Goal: Task Accomplishment & Management: Manage account settings

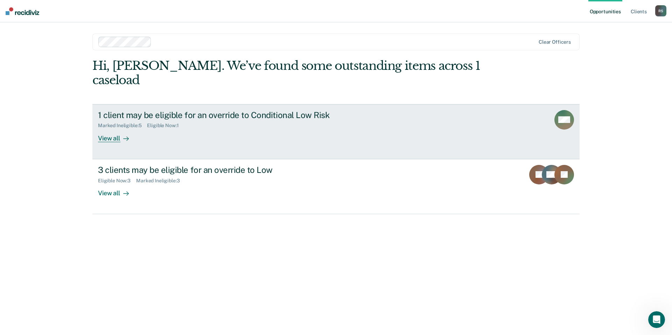
click at [217, 120] on div "Marked Ineligible : 5 Eligible Now : 1" at bounding box center [221, 124] width 246 height 9
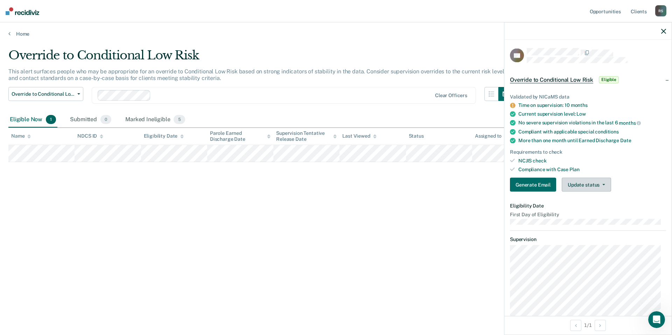
click at [606, 181] on button "Update status" at bounding box center [585, 185] width 49 height 14
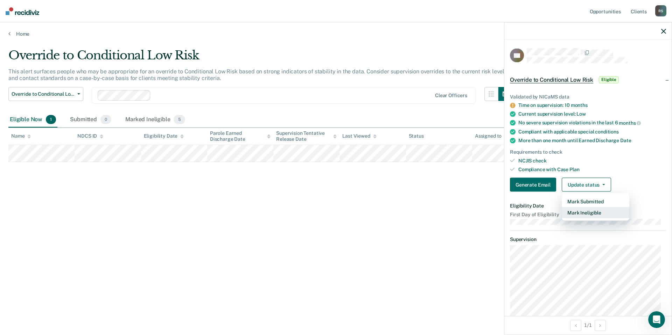
click at [608, 211] on button "Mark Ineligible" at bounding box center [595, 212] width 68 height 11
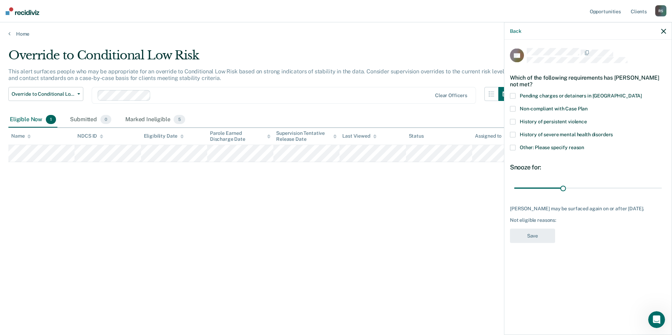
click at [559, 217] on div "Courtney Coleman may be surfaced again on or after September 21, 2025. Not elig…" at bounding box center [588, 214] width 156 height 17
click at [514, 147] on span at bounding box center [513, 148] width 6 height 6
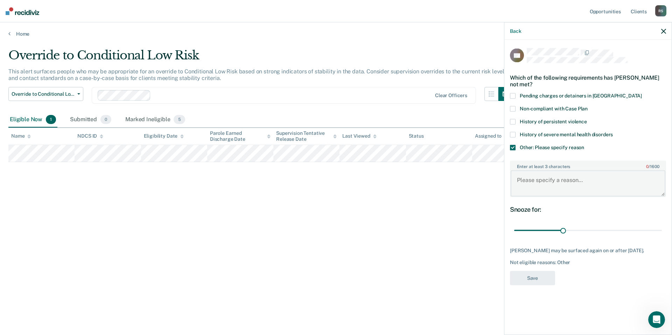
click at [537, 183] on textarea "Enter at least 3 characters 0 / 1600" at bounding box center [587, 184] width 155 height 26
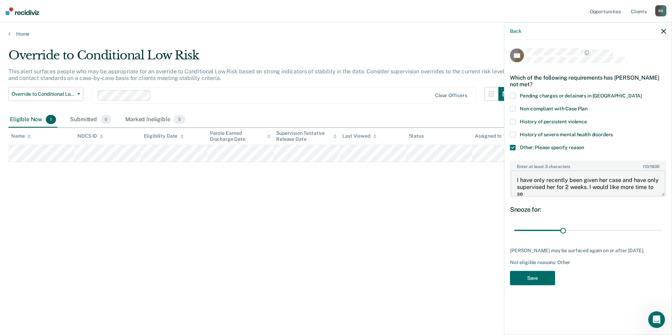
scroll to position [1, 0]
type textarea "I have only recently been given her case and have only supervised her for 2 wee…"
click at [538, 285] on button "Save" at bounding box center [532, 278] width 45 height 14
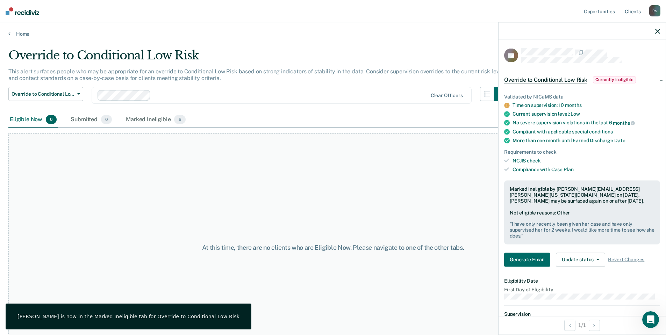
click at [657, 32] on icon "button" at bounding box center [658, 31] width 5 height 5
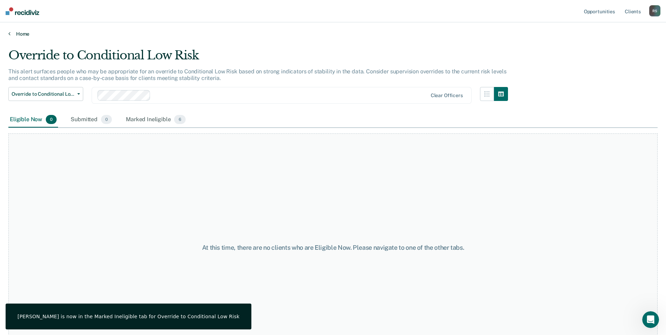
click at [23, 36] on link "Home" at bounding box center [333, 34] width 650 height 6
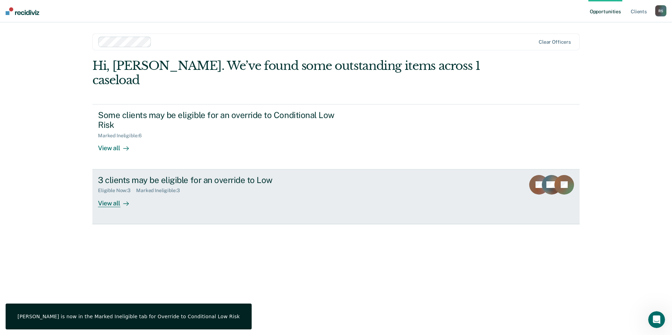
click at [149, 188] on div "Marked Ineligible : 3" at bounding box center [160, 191] width 49 height 6
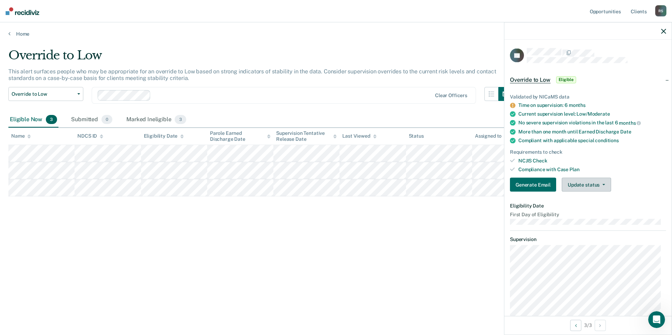
click at [584, 188] on button "Update status" at bounding box center [585, 185] width 49 height 14
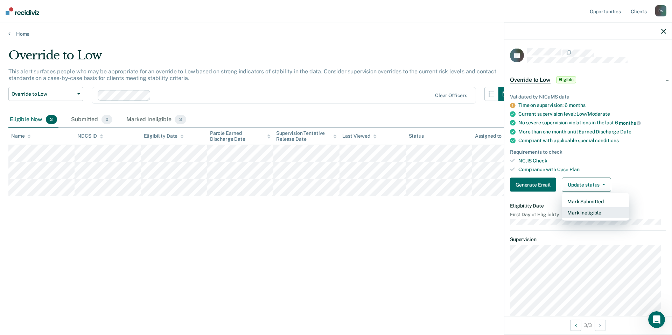
click at [590, 214] on button "Mark Ineligible" at bounding box center [595, 212] width 68 height 11
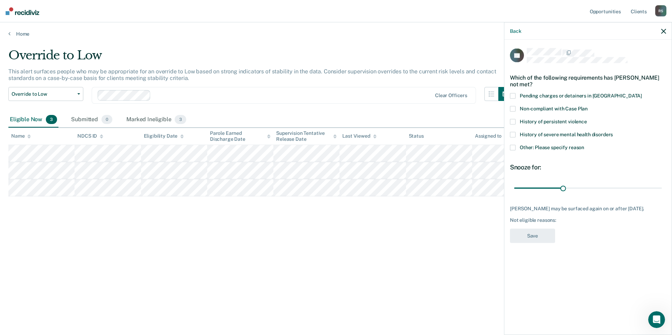
click at [545, 146] on span "Other: Please specify reason" at bounding box center [551, 148] width 64 height 6
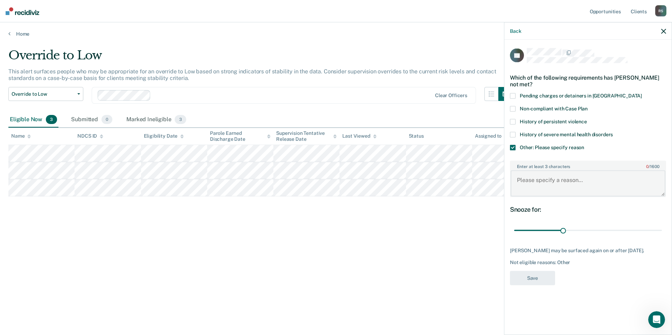
click at [552, 175] on textarea "Enter at least 3 characters 0 / 1600" at bounding box center [587, 184] width 155 height 26
type textarea "She gets off of parole in less than 30 days."
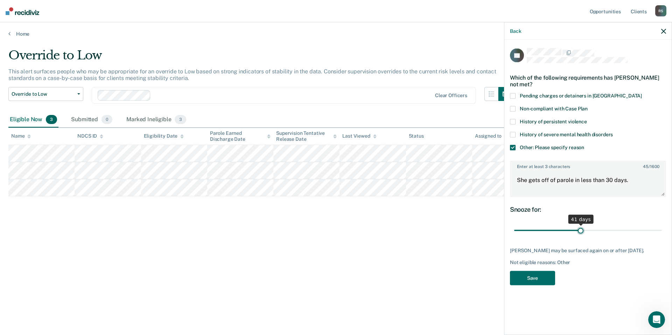
drag, startPoint x: 564, startPoint y: 231, endPoint x: 581, endPoint y: 229, distance: 16.5
type input "41"
click at [581, 229] on input "range" at bounding box center [588, 231] width 148 height 12
click at [535, 279] on button "Save" at bounding box center [532, 278] width 45 height 14
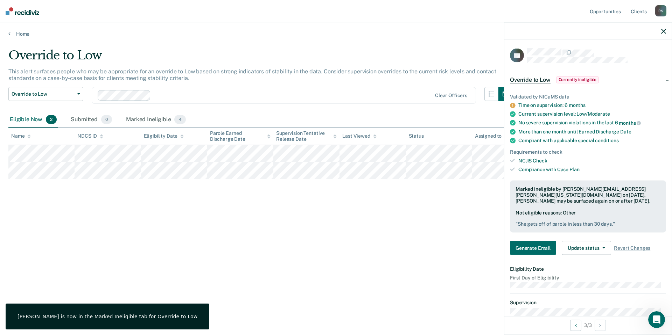
click at [661, 34] on icon "button" at bounding box center [663, 31] width 5 height 5
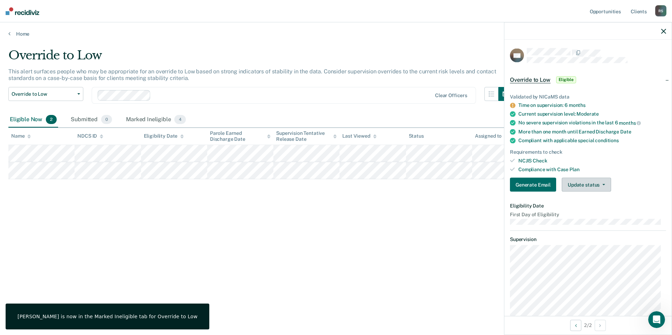
click at [592, 184] on button "Update status" at bounding box center [585, 185] width 49 height 14
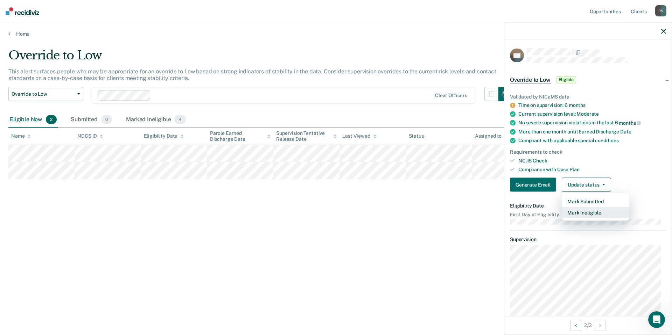
click at [586, 210] on button "Mark Ineligible" at bounding box center [595, 212] width 68 height 11
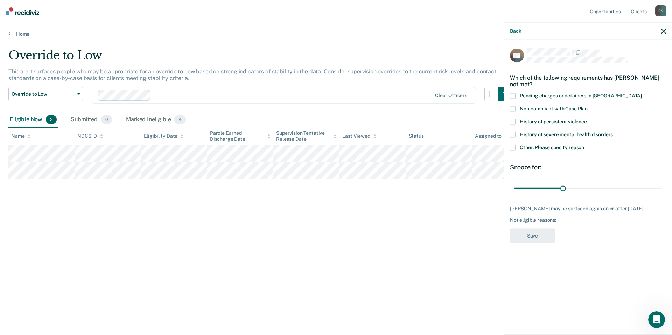
click at [529, 147] on span "Other: Please specify reason" at bounding box center [551, 148] width 64 height 6
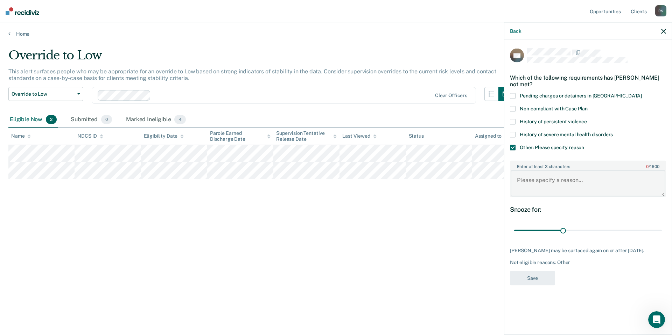
click at [549, 183] on textarea "Enter at least 3 characters 0 / 1600" at bounding box center [587, 184] width 155 height 26
type textarea "He just moved up to a Moderate three weeks ago."
click at [519, 290] on div "SN Which of the following requirements has Scott Neemann not met? Pending charg…" at bounding box center [588, 168] width 156 height 241
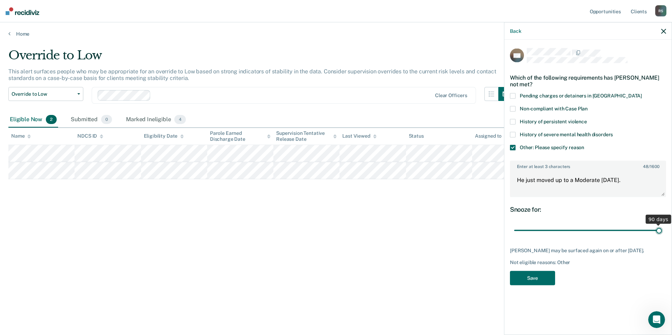
drag, startPoint x: 565, startPoint y: 231, endPoint x: 671, endPoint y: 231, distance: 106.7
type input "90"
click at [662, 231] on input "range" at bounding box center [588, 231] width 148 height 12
click at [538, 282] on button "Save" at bounding box center [532, 278] width 45 height 14
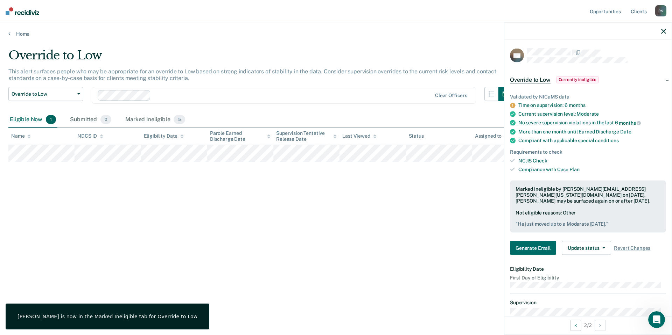
click at [664, 29] on icon "button" at bounding box center [663, 31] width 5 height 5
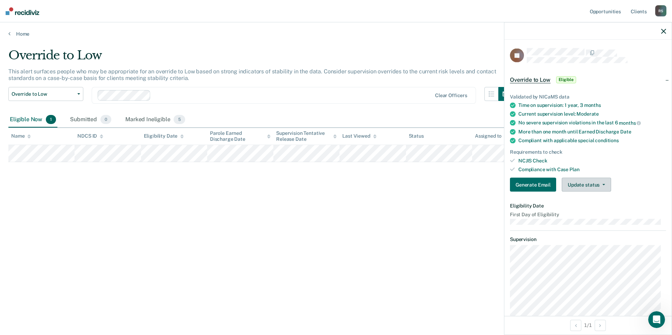
click at [590, 186] on button "Update status" at bounding box center [585, 185] width 49 height 14
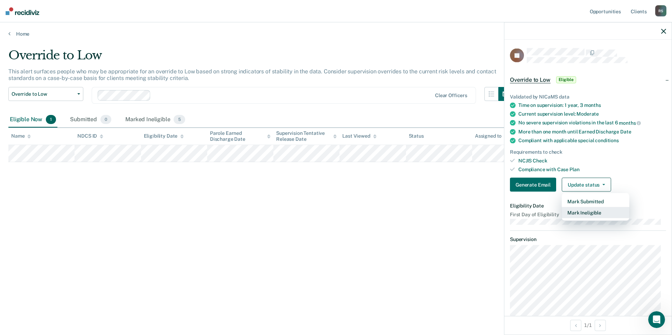
click at [587, 213] on button "Mark Ineligible" at bounding box center [595, 212] width 68 height 11
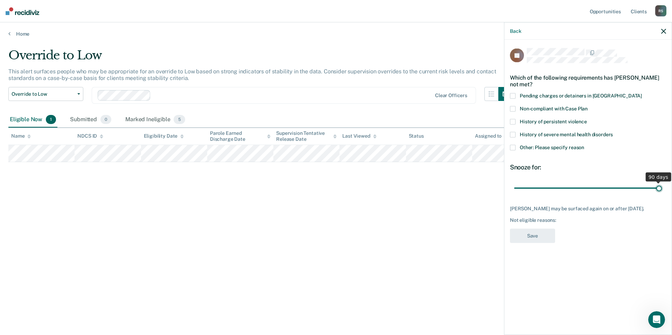
drag, startPoint x: 563, startPoint y: 189, endPoint x: 673, endPoint y: 190, distance: 109.8
type input "90"
click at [662, 190] on input "range" at bounding box center [588, 188] width 148 height 12
click at [552, 145] on span "Other: Please specify reason" at bounding box center [551, 148] width 64 height 6
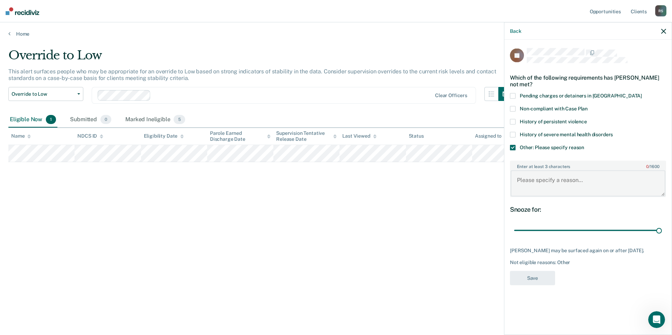
click at [557, 180] on textarea "Enter at least 3 characters 0 / 1600" at bounding box center [587, 184] width 155 height 26
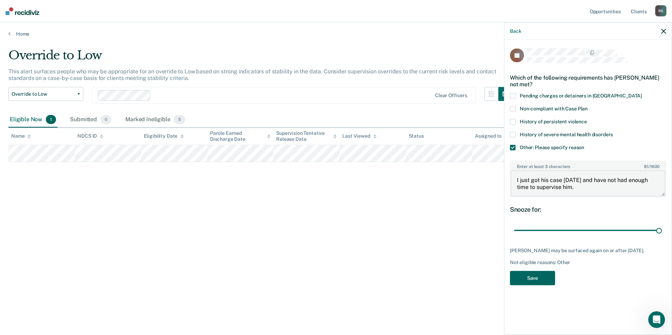
type textarea "I just got his case two weeks ago and have not had enough time to supervise him."
click at [535, 285] on button "Save" at bounding box center [532, 278] width 45 height 14
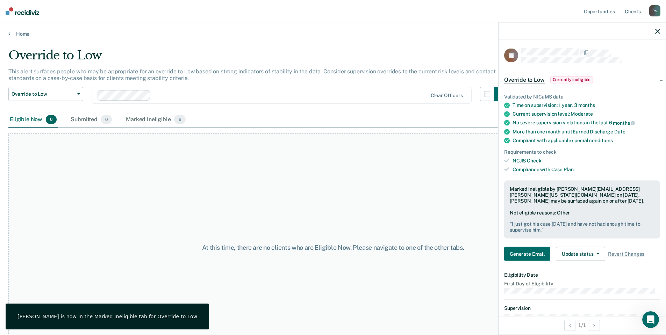
click at [659, 31] on icon "button" at bounding box center [658, 31] width 5 height 5
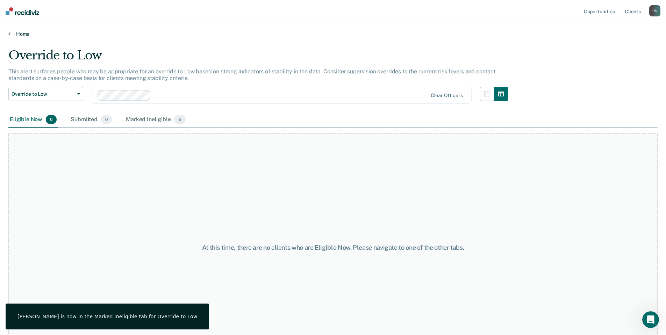
click at [12, 33] on link "Home" at bounding box center [333, 34] width 650 height 6
